Goal: Task Accomplishment & Management: Manage account settings

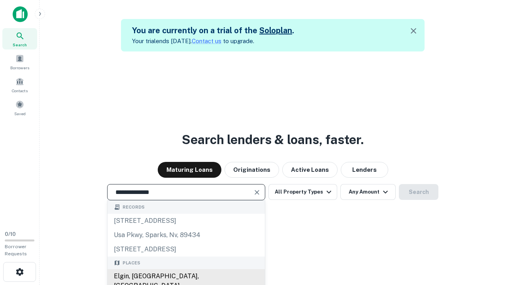
click at [186, 276] on div "Elgin, [GEOGRAPHIC_DATA], [GEOGRAPHIC_DATA]" at bounding box center [186, 281] width 157 height 24
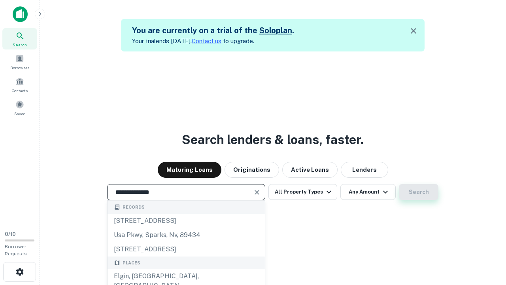
type input "**********"
click at [419, 192] on button "Search" at bounding box center [419, 192] width 40 height 16
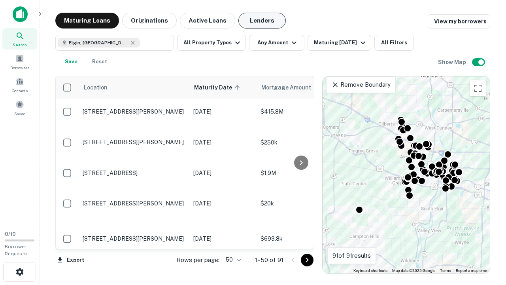
click at [262, 21] on button "Lenders" at bounding box center [262, 21] width 47 height 16
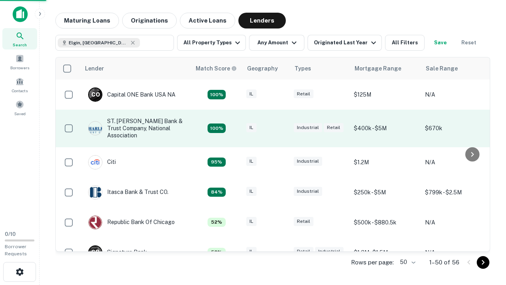
click at [281, 128] on div "IL" at bounding box center [266, 128] width 40 height 11
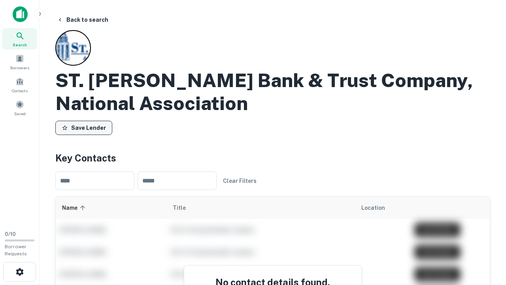
click at [84, 128] on button "Save Lender" at bounding box center [83, 128] width 57 height 14
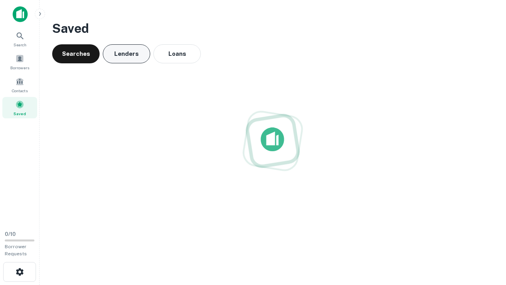
click at [127, 54] on button "Lenders" at bounding box center [126, 53] width 47 height 19
